Goal: Information Seeking & Learning: Learn about a topic

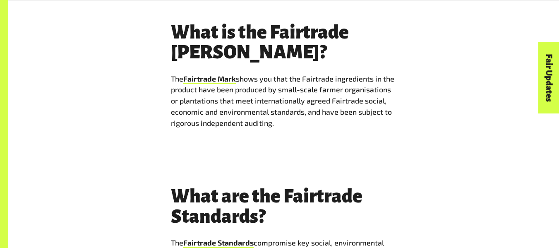
scroll to position [2839, 0]
click at [248, 73] on p "The Fairtrade Mark shows you that the Fairtrade ingredients in the product have…" at bounding box center [284, 100] width 226 height 55
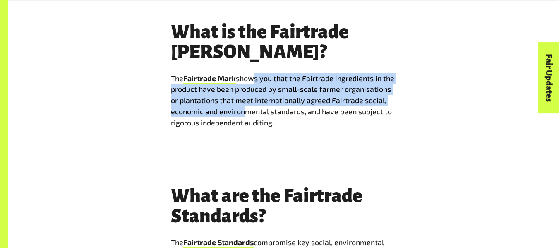
drag, startPoint x: 241, startPoint y: 97, endPoint x: 250, endPoint y: 55, distance: 42.7
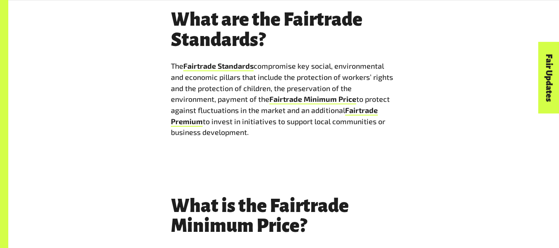
scroll to position [3040, 0]
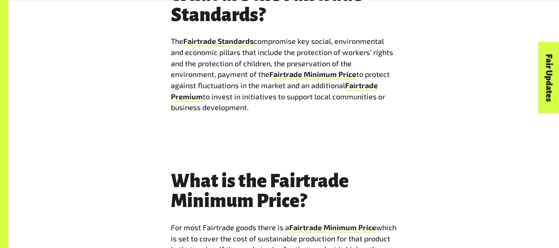
click at [250, 55] on p "The Fairtrade Standards compromise key social, environmental and economic pilla…" at bounding box center [284, 74] width 226 height 77
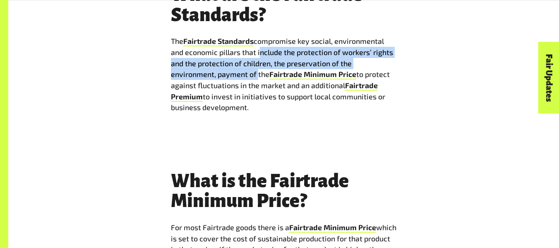
drag, startPoint x: 250, startPoint y: 55, endPoint x: 263, endPoint y: 34, distance: 24.7
click at [263, 36] on p "The Fairtrade Standards compromise key social, environmental and economic pilla…" at bounding box center [284, 74] width 226 height 77
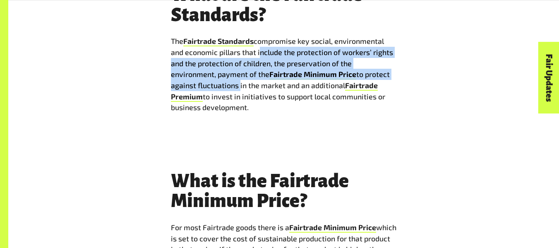
drag, startPoint x: 263, startPoint y: 34, endPoint x: 205, endPoint y: 68, distance: 67.2
click at [205, 68] on p "The Fairtrade Standards compromise key social, environmental and economic pilla…" at bounding box center [284, 74] width 226 height 77
